Goal: Find specific page/section: Find specific page/section

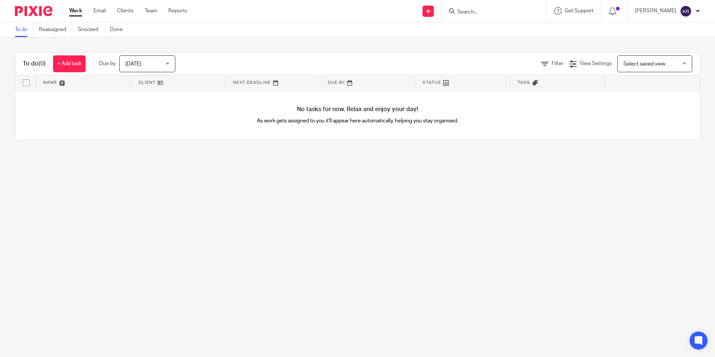
click at [503, 11] on input "Search" at bounding box center [490, 12] width 67 height 7
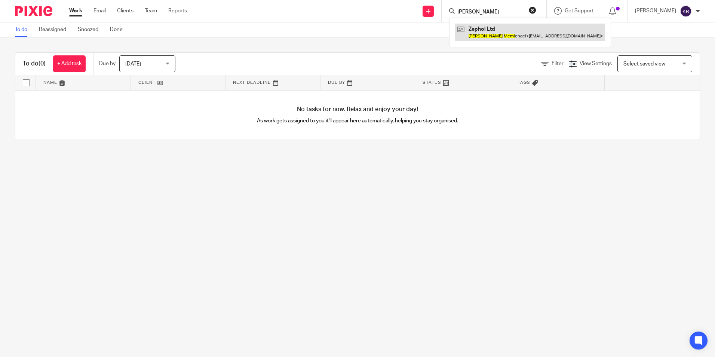
type input "[PERSON_NAME]"
click at [515, 26] on link at bounding box center [530, 32] width 150 height 17
